Goal: Information Seeking & Learning: Check status

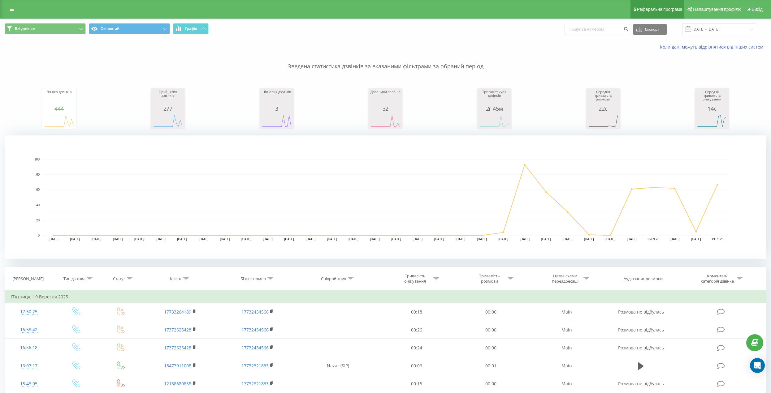
click at [683, 12] on link "Реферальна програма" at bounding box center [657, 9] width 54 height 19
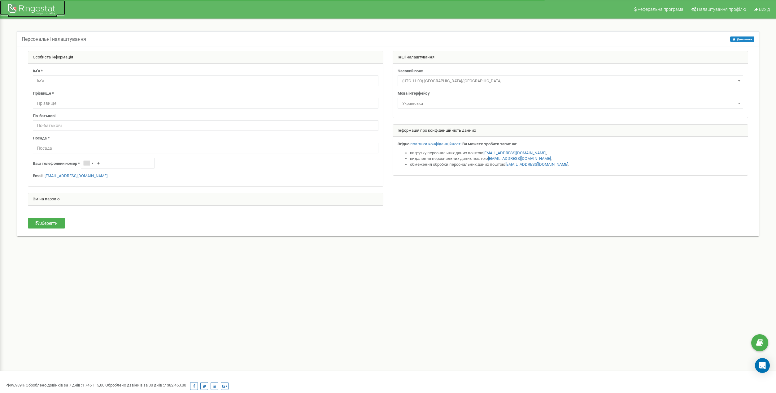
click at [33, 11] on div at bounding box center [33, 9] width 50 height 15
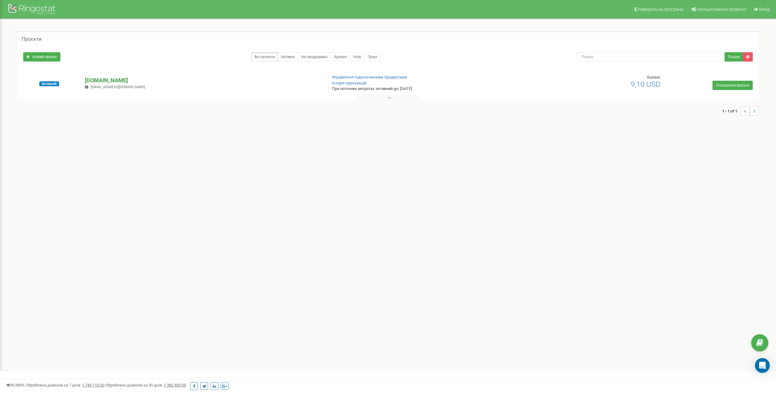
click at [109, 80] on p "starway.agency" at bounding box center [203, 80] width 237 height 8
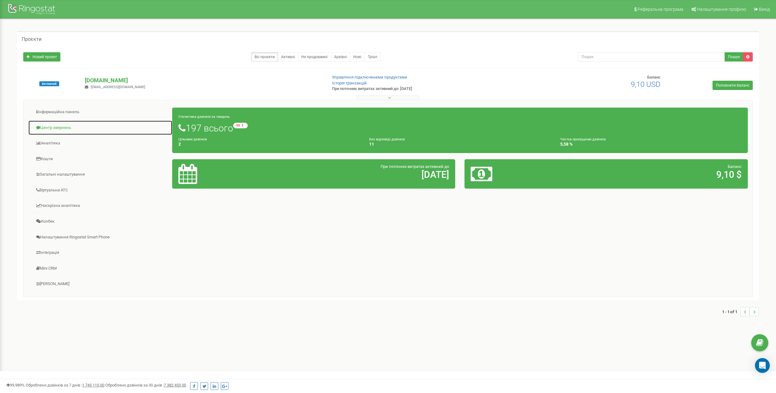
click at [76, 129] on link "Центр звернень" at bounding box center [100, 127] width 144 height 15
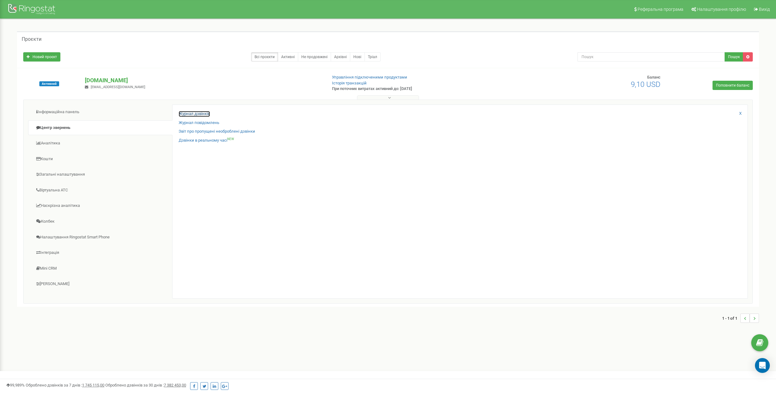
click at [192, 112] on link "Журнал дзвінків" at bounding box center [194, 114] width 31 height 6
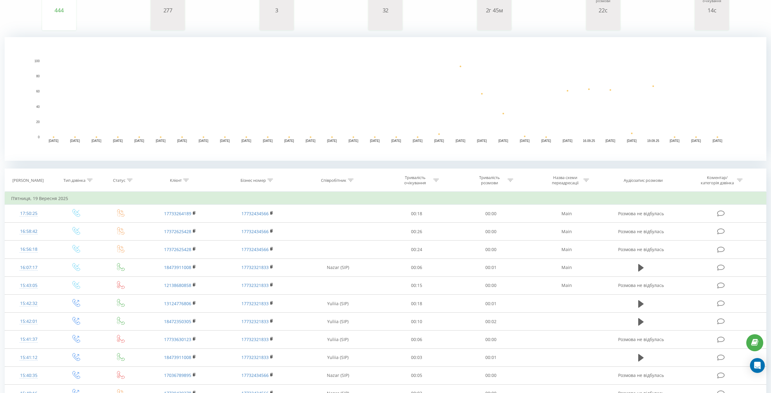
scroll to position [124, 0]
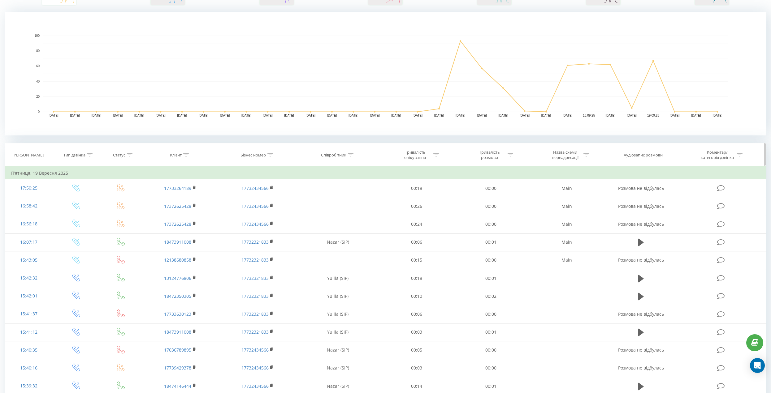
click at [339, 155] on div "Співробітник" at bounding box center [333, 155] width 25 height 5
click at [338, 197] on input "text" at bounding box center [338, 199] width 54 height 11
type input "Nazar"
click at [356, 210] on span "OK" at bounding box center [350, 212] width 17 height 10
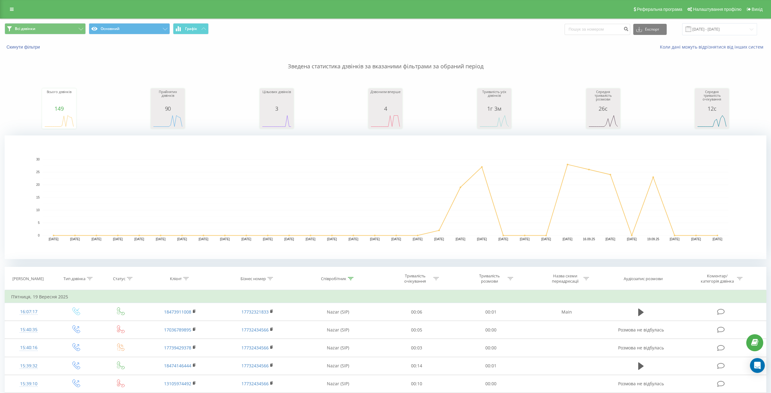
click at [416, 258] on rect "A chart." at bounding box center [386, 198] width 762 height 124
click at [698, 30] on input "[DATE] - [DATE]" at bounding box center [719, 29] width 75 height 12
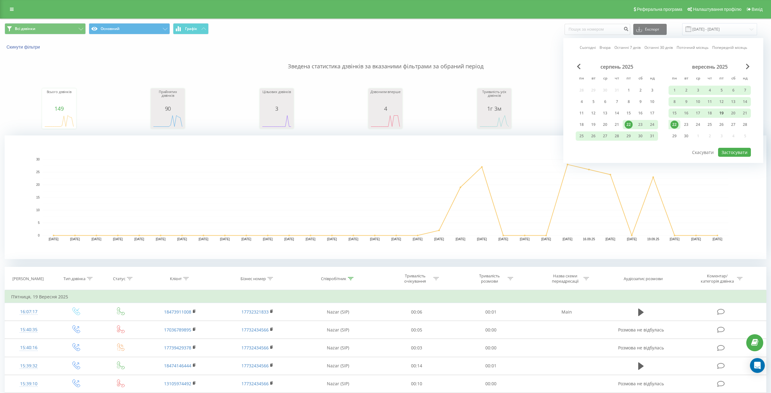
click at [724, 113] on div "19" at bounding box center [721, 113] width 8 height 8
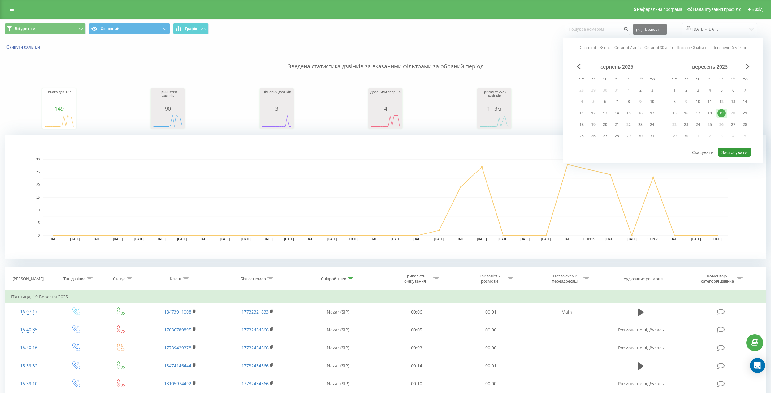
click at [745, 151] on button "Застосувати" at bounding box center [734, 152] width 33 height 9
type input "[DATE] - [DATE]"
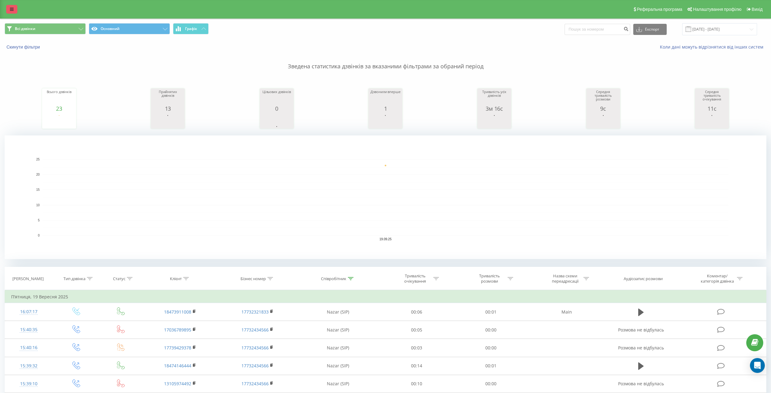
click at [15, 11] on link at bounding box center [11, 9] width 11 height 9
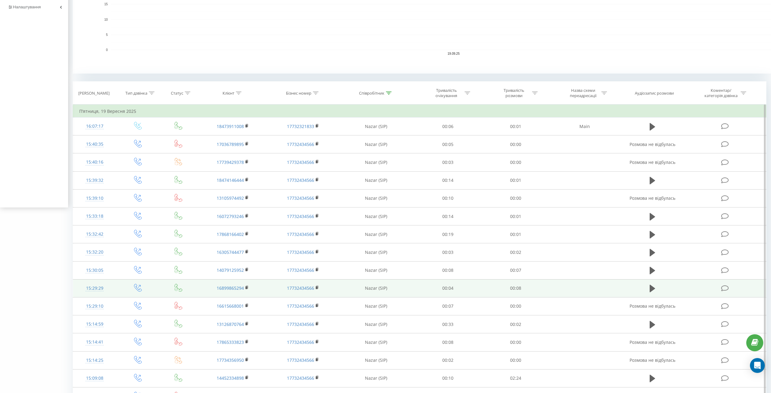
scroll to position [347, 0]
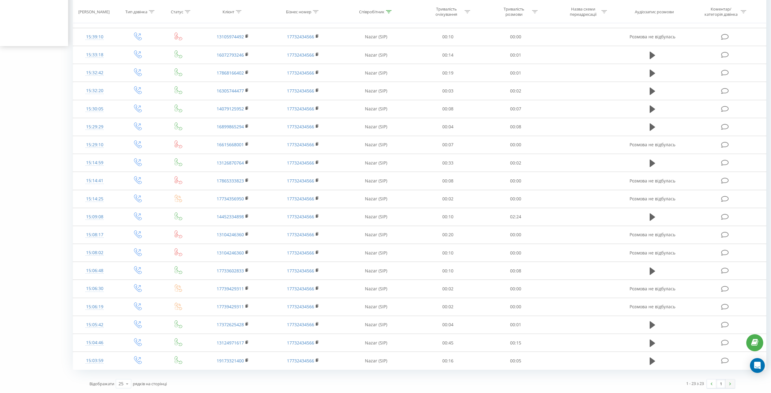
click at [732, 386] on link at bounding box center [729, 384] width 9 height 9
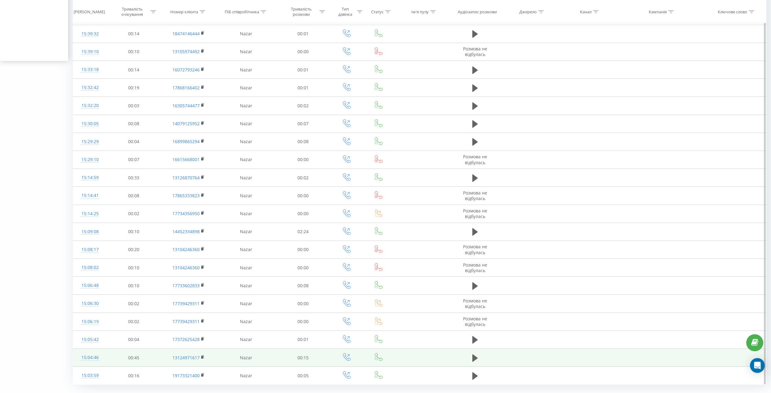
scroll to position [347, 0]
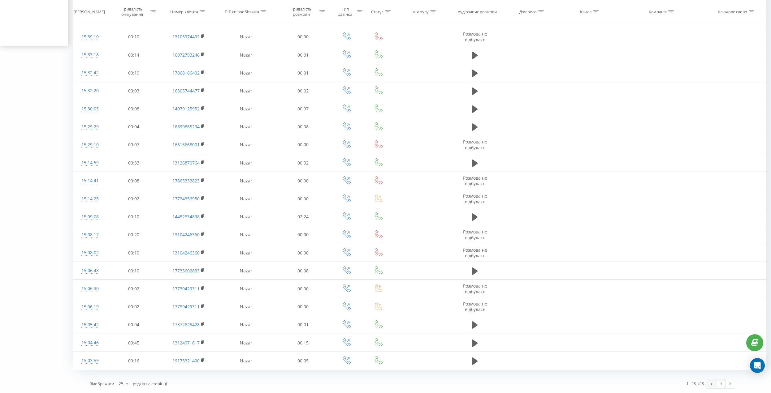
click at [707, 386] on link at bounding box center [711, 384] width 9 height 9
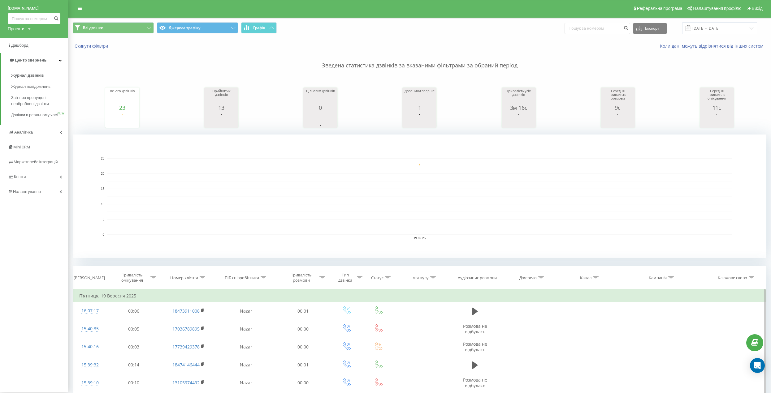
scroll to position [0, 0]
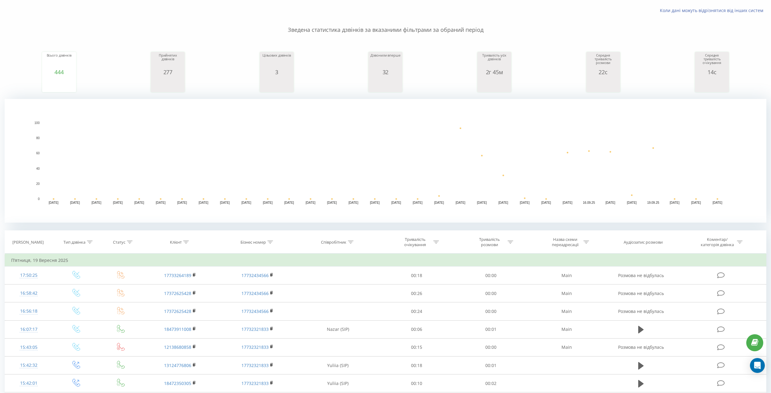
scroll to position [62, 0]
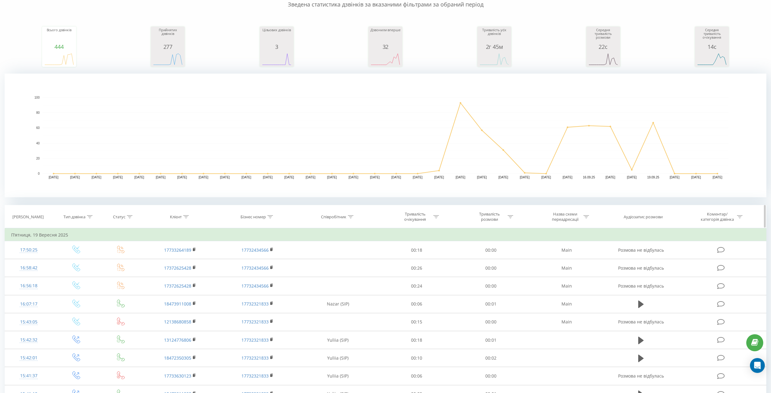
click at [350, 216] on icon at bounding box center [351, 216] width 6 height 3
click at [342, 257] on input "text" at bounding box center [338, 261] width 54 height 11
type input "Yuliia"
click at [349, 270] on span "OK" at bounding box center [350, 274] width 17 height 10
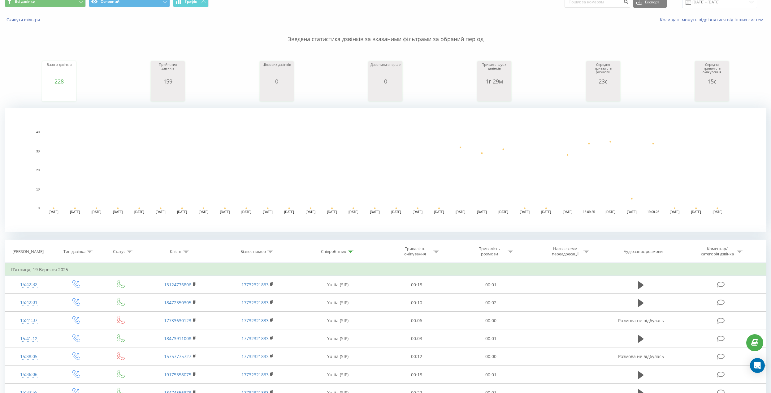
scroll to position [12, 0]
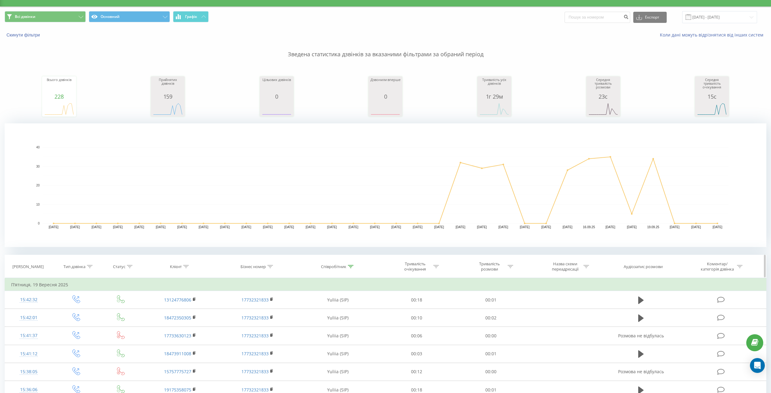
click at [184, 262] on th "Клієнт" at bounding box center [180, 266] width 77 height 23
click at [185, 266] on icon at bounding box center [187, 266] width 6 height 3
click at [189, 264] on div at bounding box center [186, 266] width 6 height 5
click at [130, 264] on div at bounding box center [130, 266] width 6 height 5
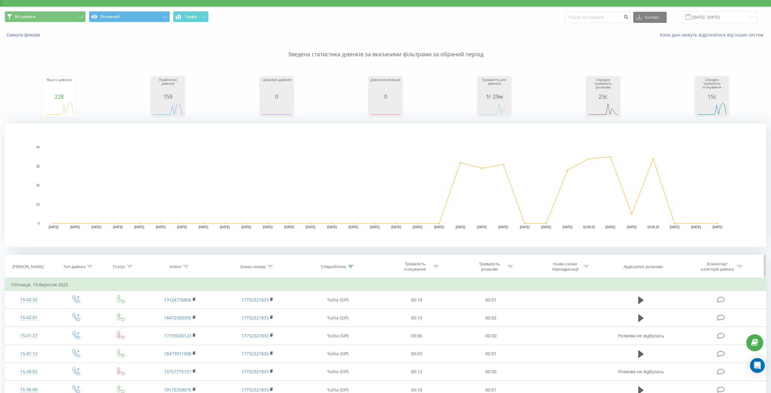
click at [344, 268] on div "Співробітник" at bounding box center [333, 266] width 25 height 5
click at [324, 311] on input "Yuliia" at bounding box center [338, 311] width 54 height 11
click at [325, 311] on input "Yuliia" at bounding box center [338, 311] width 54 height 11
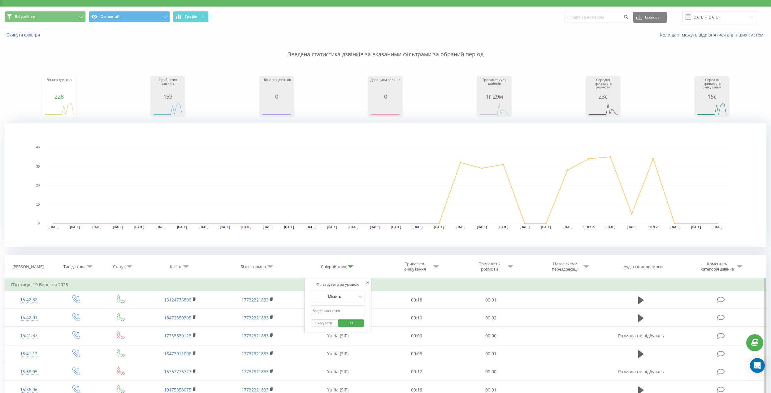
click at [326, 310] on input "text" at bounding box center [338, 311] width 54 height 11
type input "Yuliia"
click at [354, 327] on span "OK" at bounding box center [350, 323] width 17 height 10
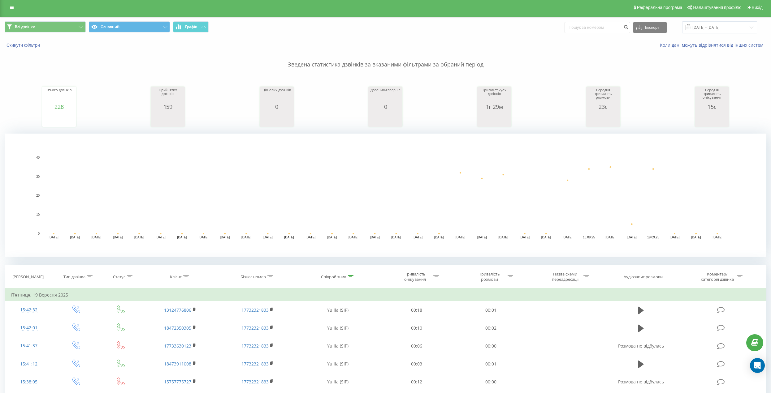
scroll to position [0, 0]
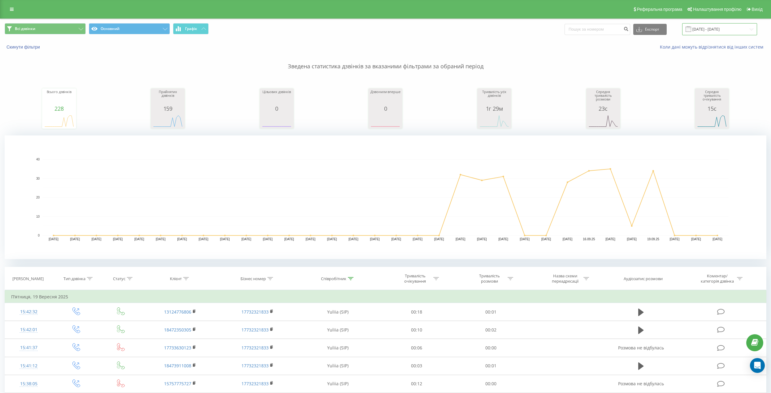
click at [722, 30] on input "[DATE] - [DATE]" at bounding box center [719, 29] width 75 height 12
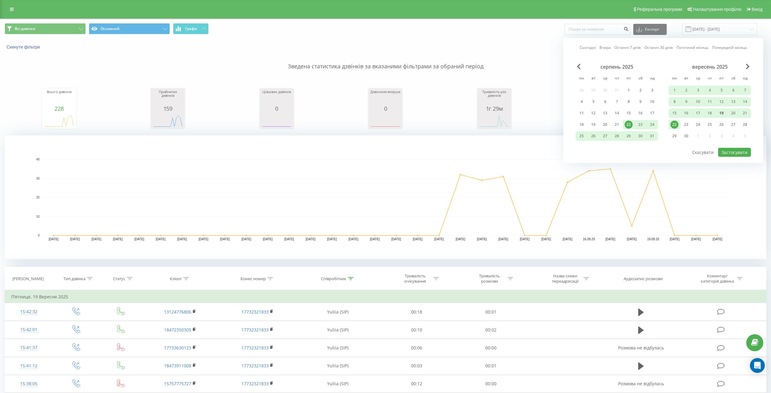
click at [723, 112] on div "19" at bounding box center [721, 113] width 8 height 8
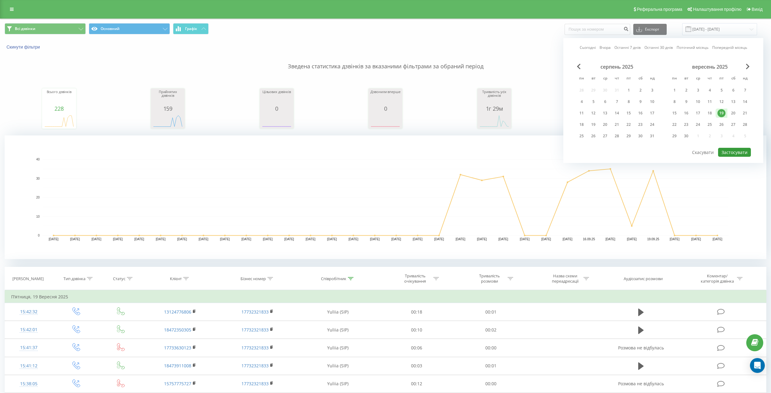
click at [734, 152] on button "Застосувати" at bounding box center [734, 152] width 33 height 9
type input "[DATE] - [DATE]"
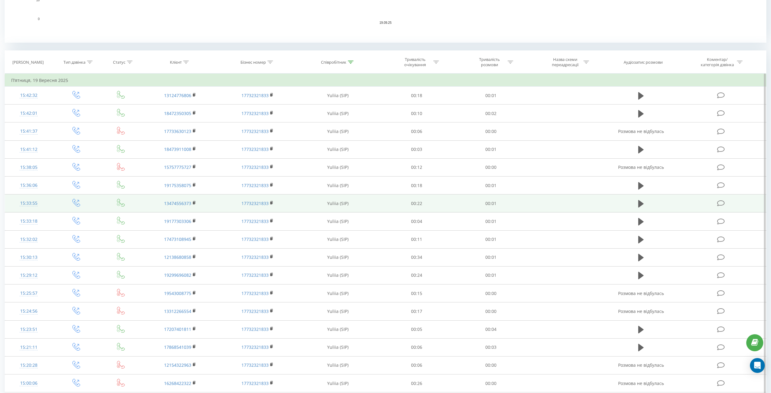
scroll to position [383, 0]
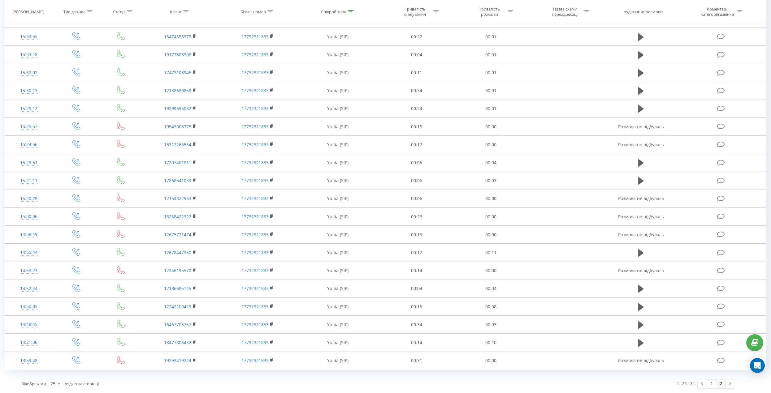
click at [718, 381] on link "2" at bounding box center [720, 384] width 9 height 9
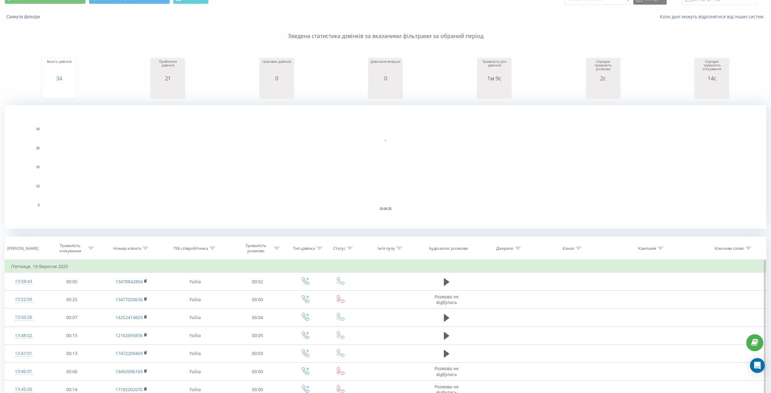
scroll to position [95, 0]
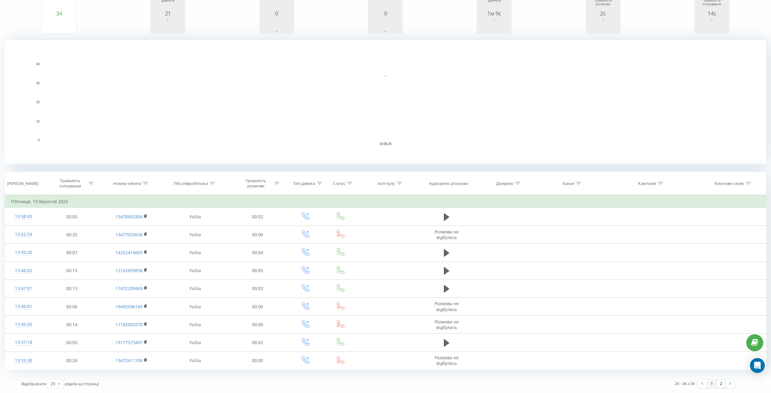
click at [710, 383] on link "1" at bounding box center [711, 384] width 9 height 9
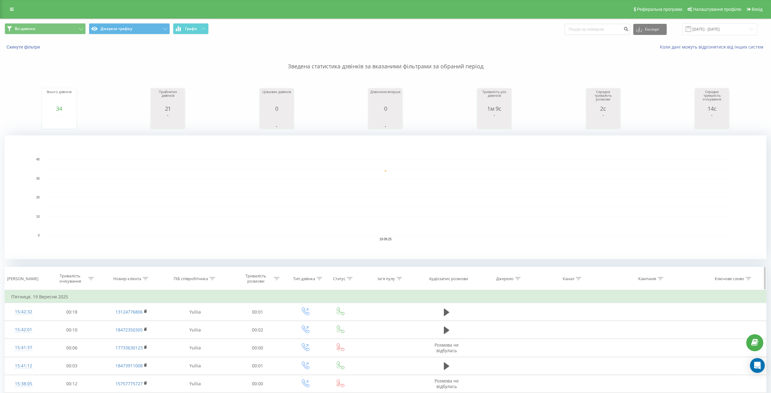
click at [581, 280] on div "Канал" at bounding box center [569, 278] width 63 height 5
click at [578, 278] on icon at bounding box center [579, 278] width 6 height 3
click at [570, 255] on rect "A chart." at bounding box center [386, 198] width 762 height 124
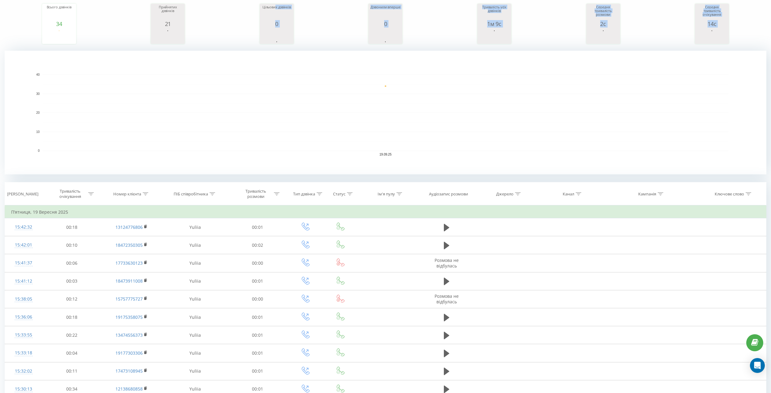
scroll to position [15, 0]
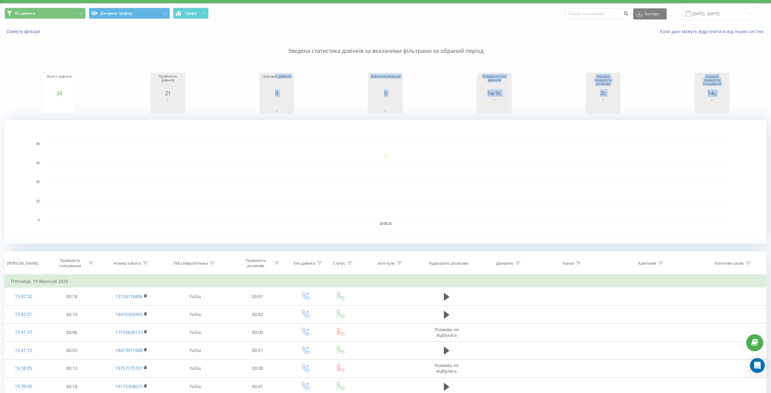
drag, startPoint x: 276, startPoint y: 82, endPoint x: 391, endPoint y: 209, distance: 171.6
click at [391, 210] on div "Зведена статистика дзвінків за вказаними фільтрами за обраний період Всього дзв…" at bounding box center [386, 139] width 762 height 209
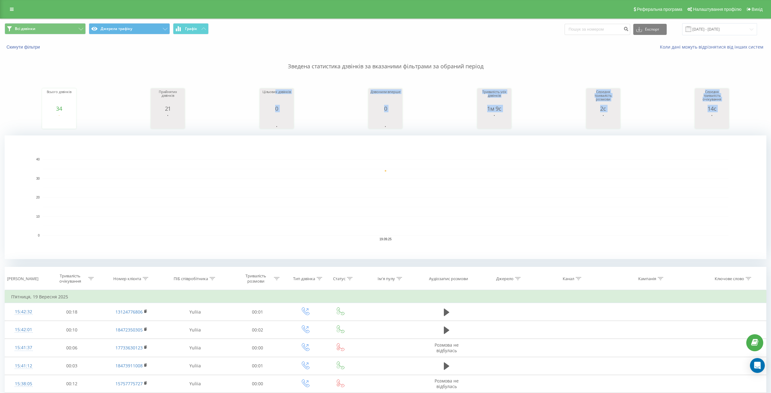
click at [422, 126] on div "Всього дзвінків 34 date totalCalls 19.09.25 34 19.09.25 Прийнятих дзвінків 21 d…" at bounding box center [386, 102] width 762 height 53
click at [306, 65] on p "Зведена статистика дзвінків за вказаними фільтрами за обраний період" at bounding box center [386, 60] width 762 height 20
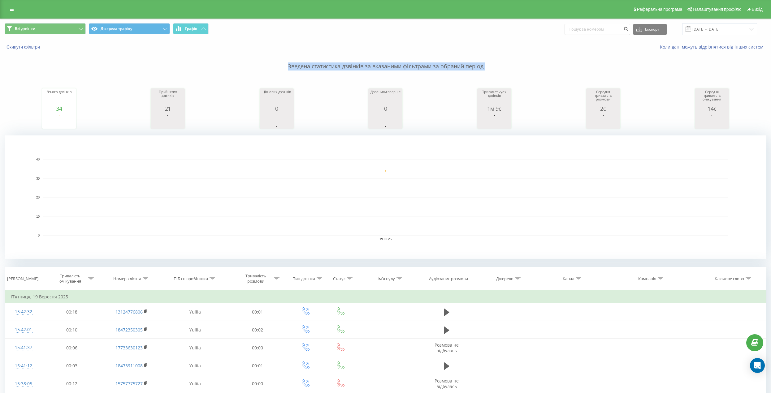
click at [306, 65] on p "Зведена статистика дзвінків за вказаними фільтрами за обраний період" at bounding box center [386, 60] width 762 height 20
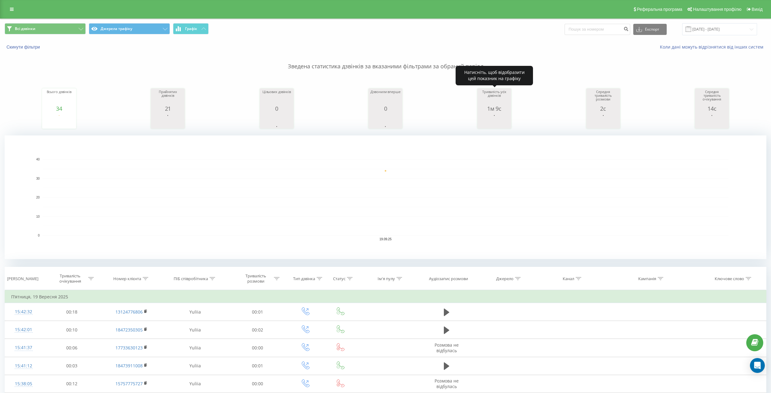
click at [481, 90] on div "Тривалість усіх дзвінків" at bounding box center [494, 97] width 31 height 15
click at [488, 93] on div "Тривалість усіх дзвінків" at bounding box center [494, 97] width 31 height 15
click at [421, 106] on div "Всього дзвінків 34 date totalCalls 19.09.25 34 19.09.25 Прийнятих дзвінків 21 d…" at bounding box center [386, 102] width 762 height 53
